Goal: Use online tool/utility: Utilize a website feature to perform a specific function

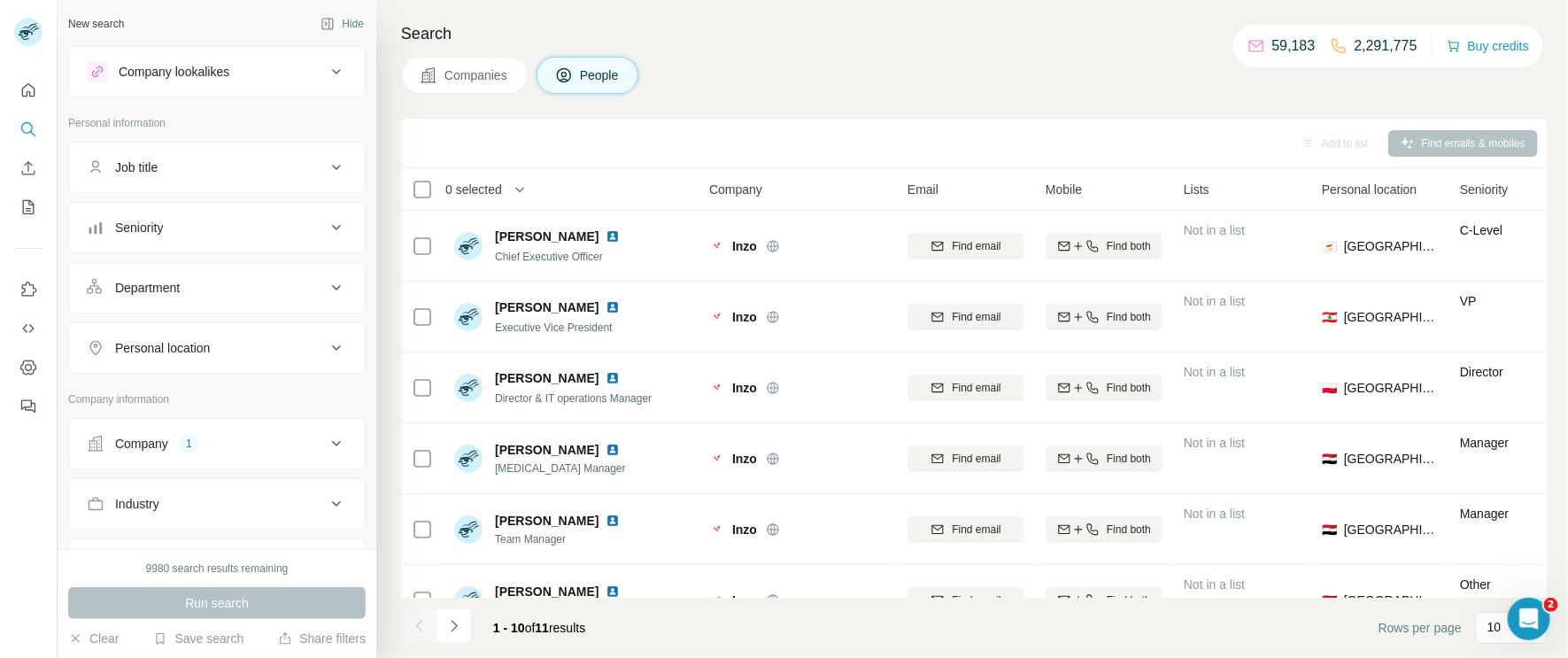
click at [252, 445] on div "Company 1" at bounding box center [206, 444] width 239 height 18
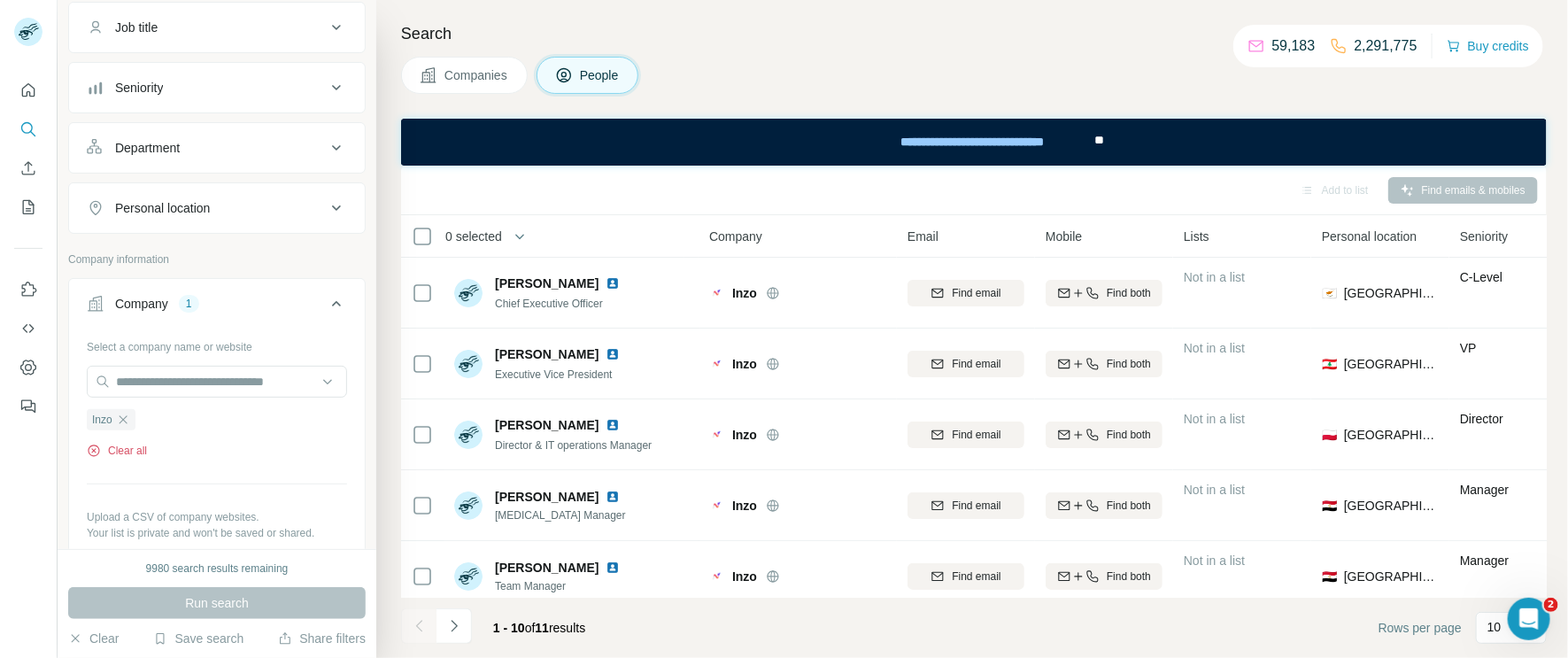
click at [133, 450] on button "Clear all" at bounding box center [117, 451] width 60 height 16
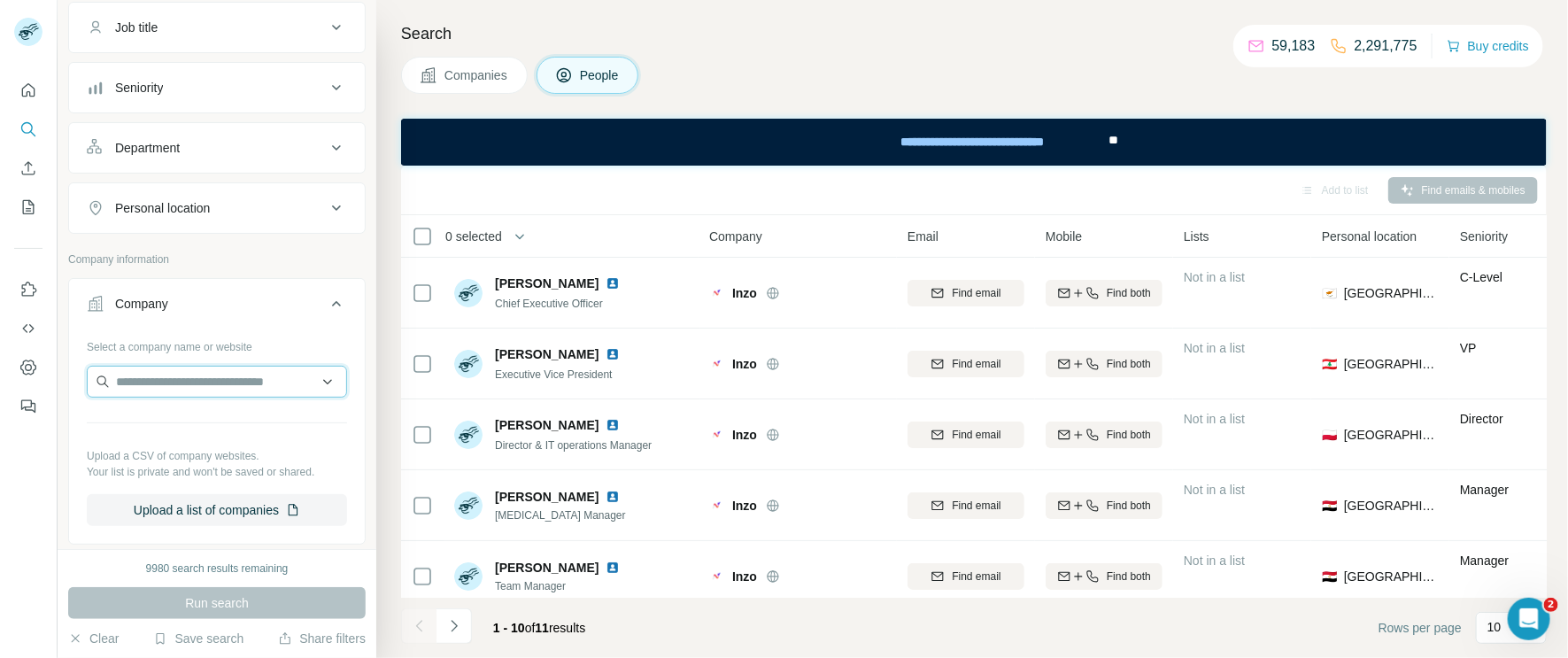
click at [158, 389] on input "text" at bounding box center [217, 381] width 260 height 32
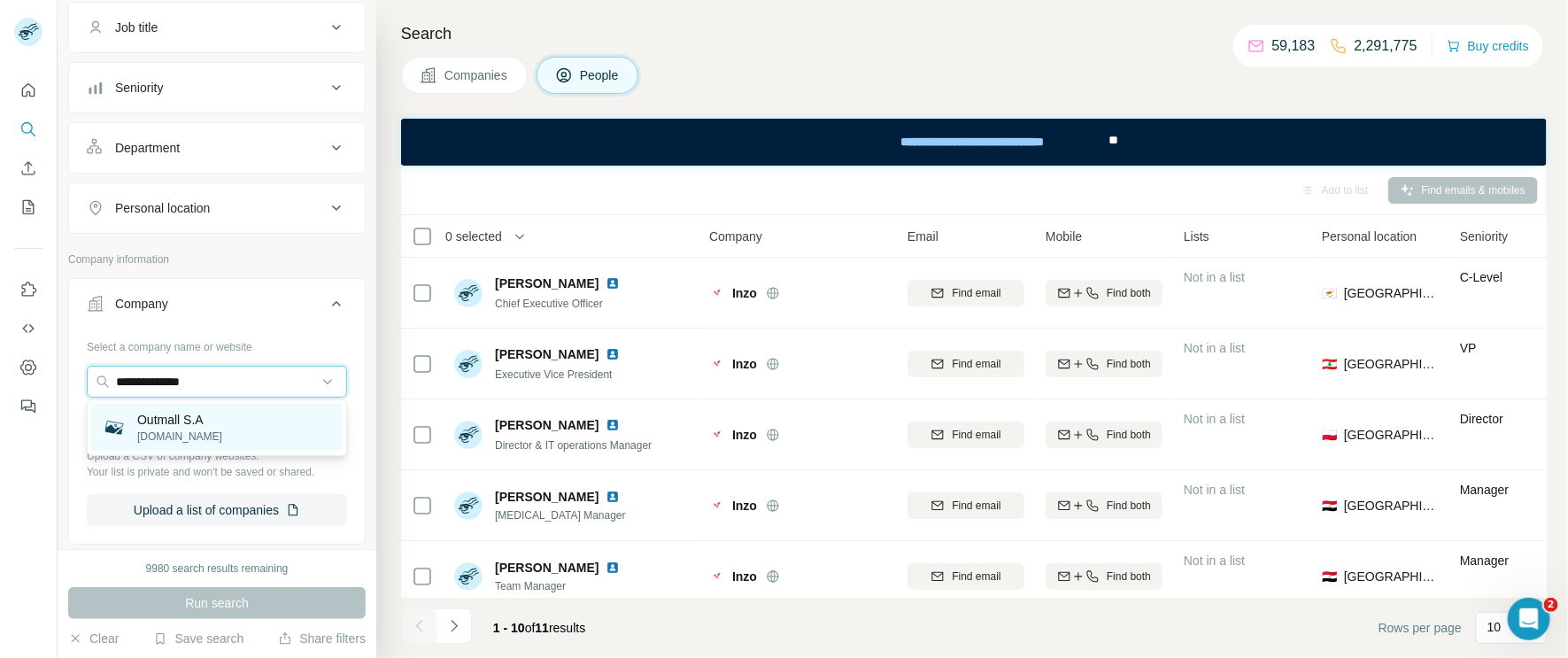
type input "**********"
click at [205, 422] on p "Outmall S.A" at bounding box center [180, 420] width 85 height 18
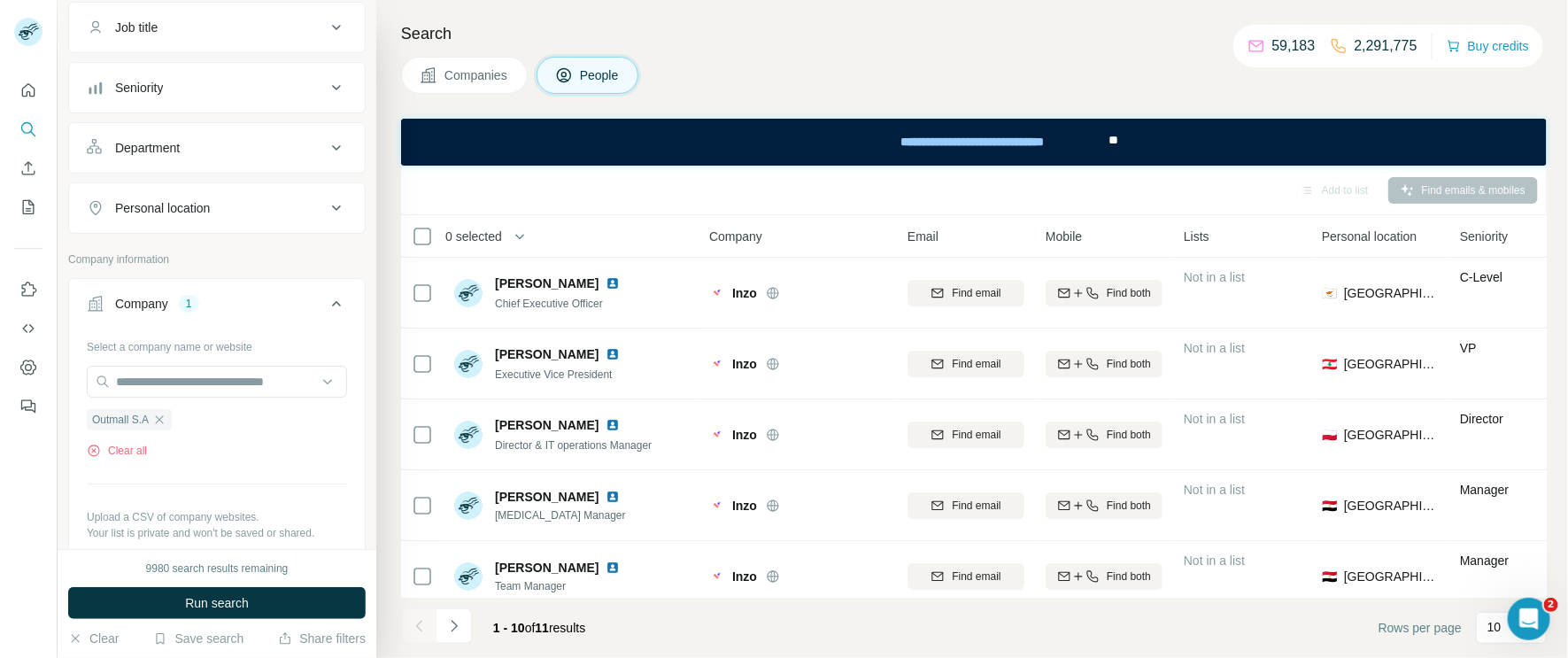
click at [479, 68] on span "Companies" at bounding box center [476, 76] width 65 height 18
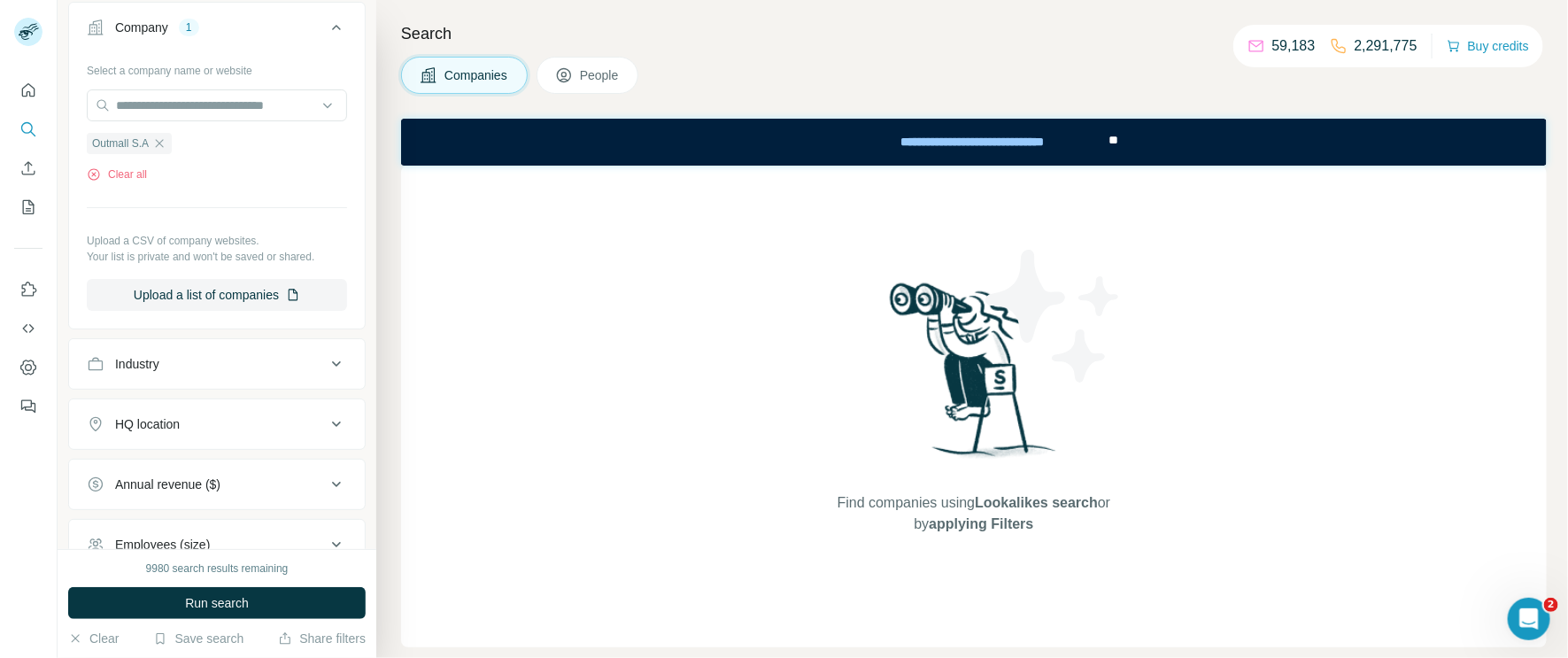
click at [563, 78] on icon at bounding box center [564, 76] width 18 height 18
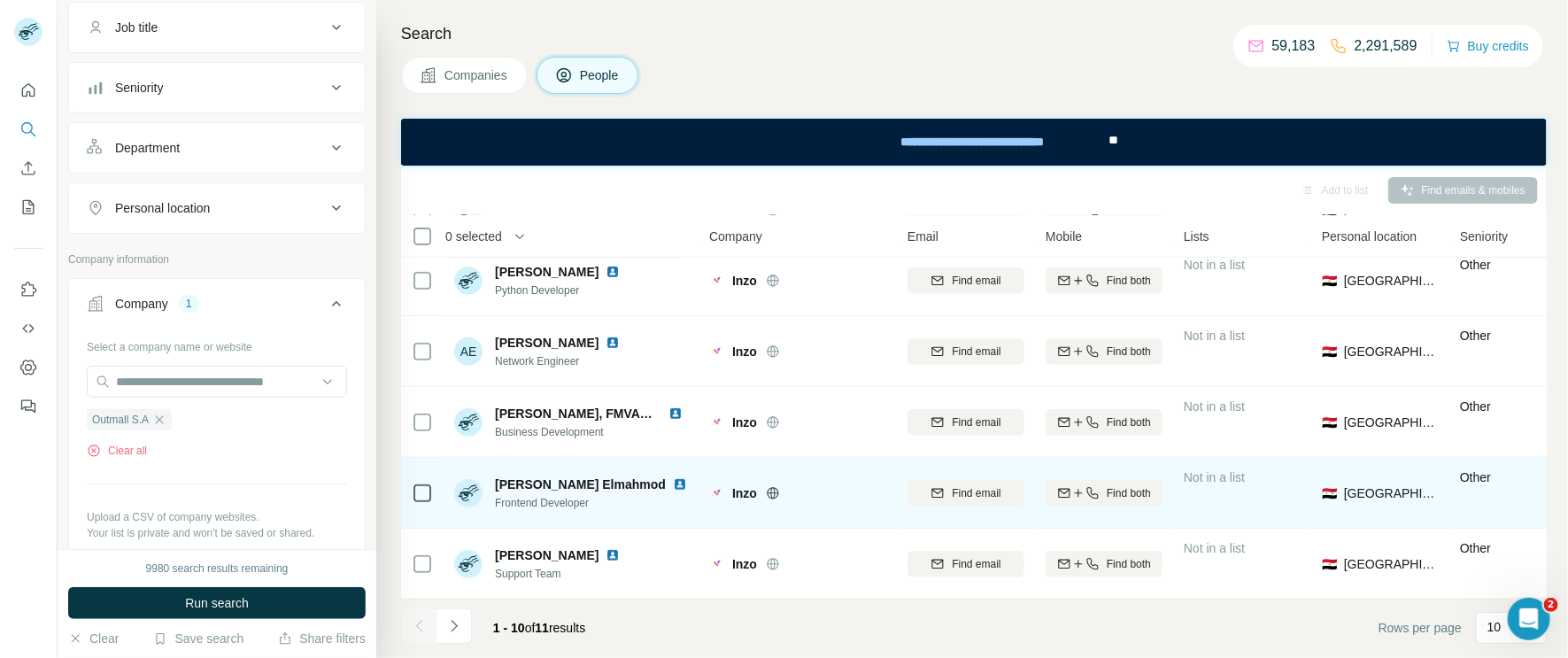
scroll to position [368, 0]
